Goal: Task Accomplishment & Management: Use online tool/utility

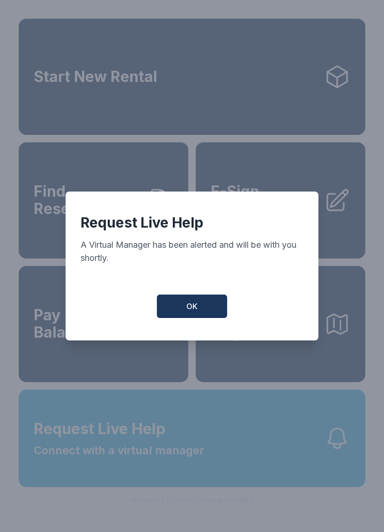
click at [200, 312] on button "OK" at bounding box center [192, 305] width 70 height 23
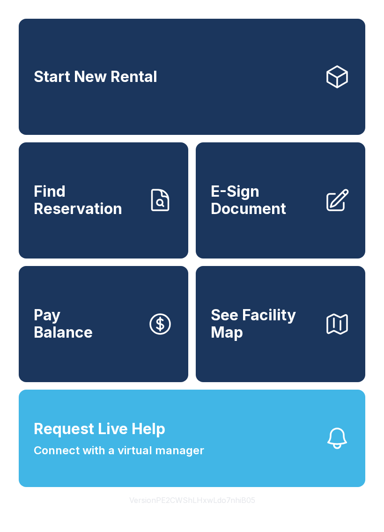
click at [295, 217] on span "E-Sign Document" at bounding box center [264, 200] width 106 height 34
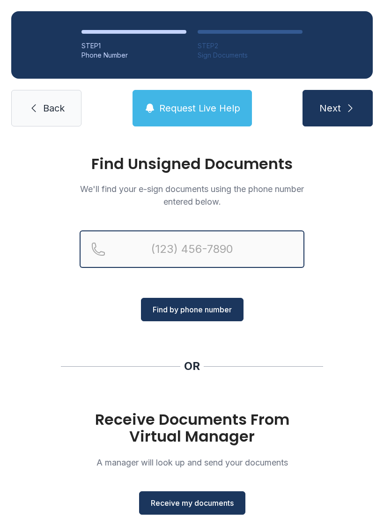
click at [197, 248] on input "Reservation phone number" at bounding box center [192, 248] width 225 height 37
type input "[PHONE_NUMBER]"
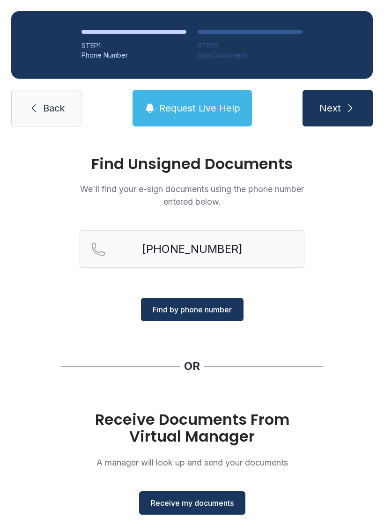
click at [200, 308] on span "Find by phone number" at bounding box center [192, 309] width 79 height 11
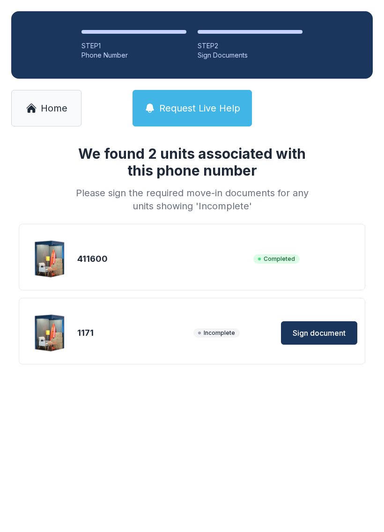
click at [325, 328] on span "Sign document" at bounding box center [319, 332] width 53 height 11
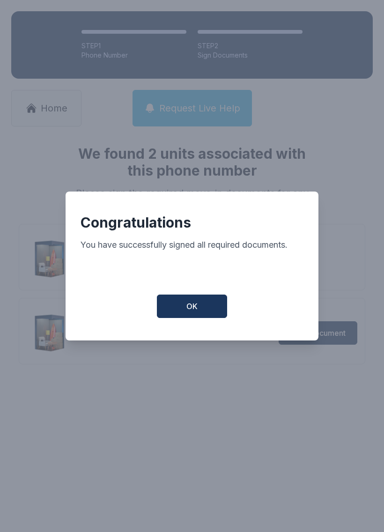
click at [217, 304] on button "OK" at bounding box center [192, 305] width 70 height 23
